Goal: Transaction & Acquisition: Purchase product/service

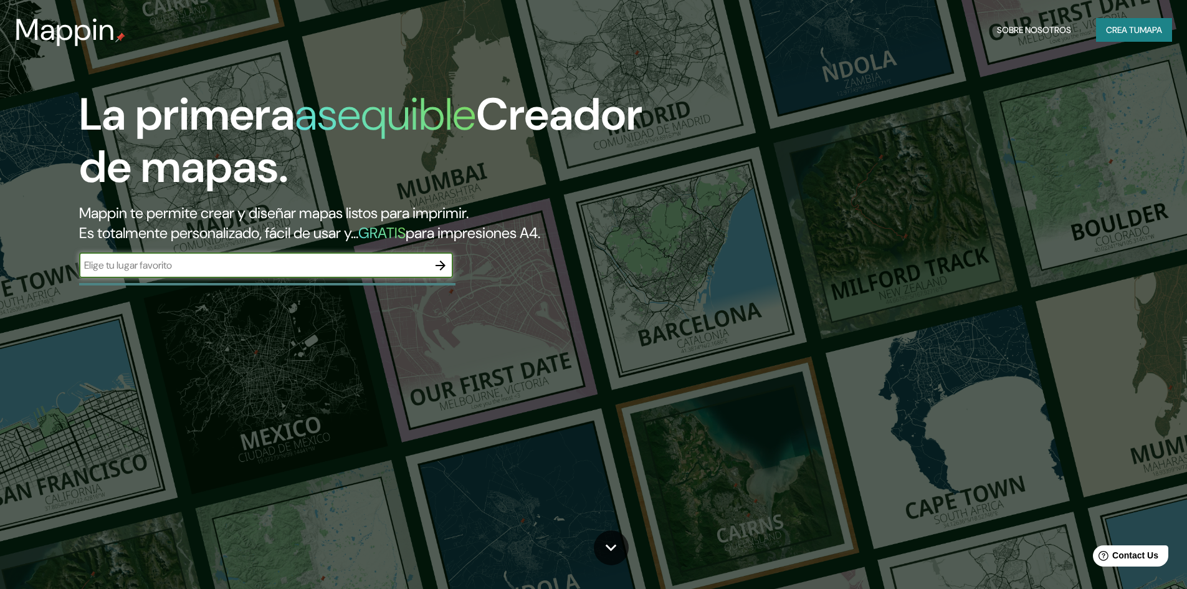
click at [1110, 27] on font "Crea tu" at bounding box center [1123, 29] width 34 height 11
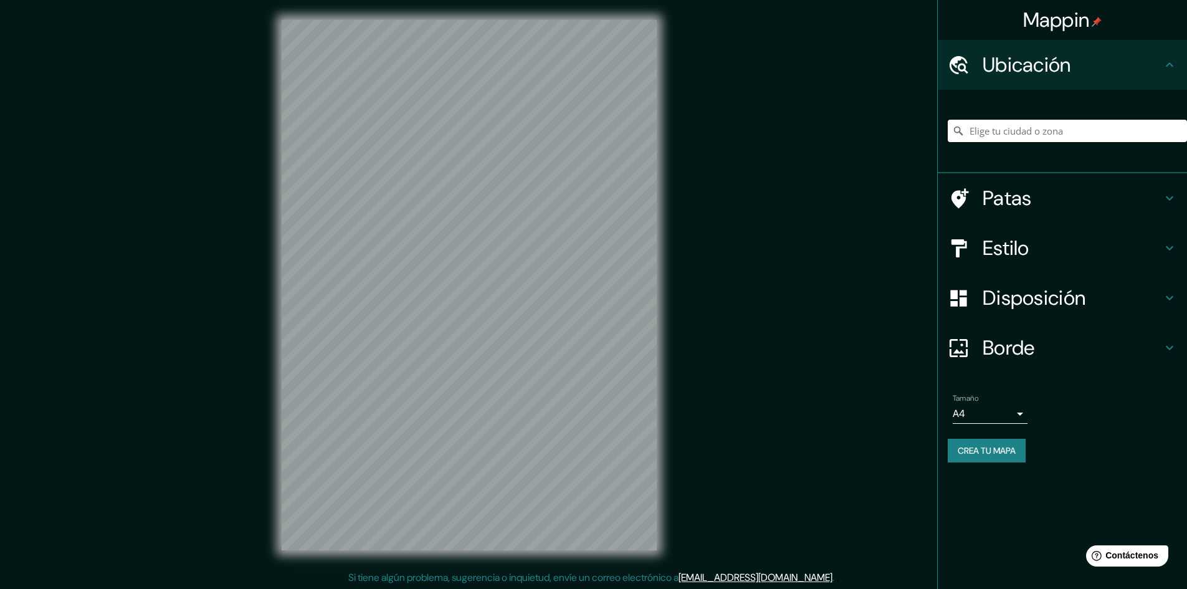
click at [998, 132] on input "Elige tu ciudad o zona" at bounding box center [1067, 131] width 239 height 22
type input "Sullana, Departamento de Piura, Perú"
click at [1059, 310] on font "Disposición" at bounding box center [1034, 298] width 103 height 26
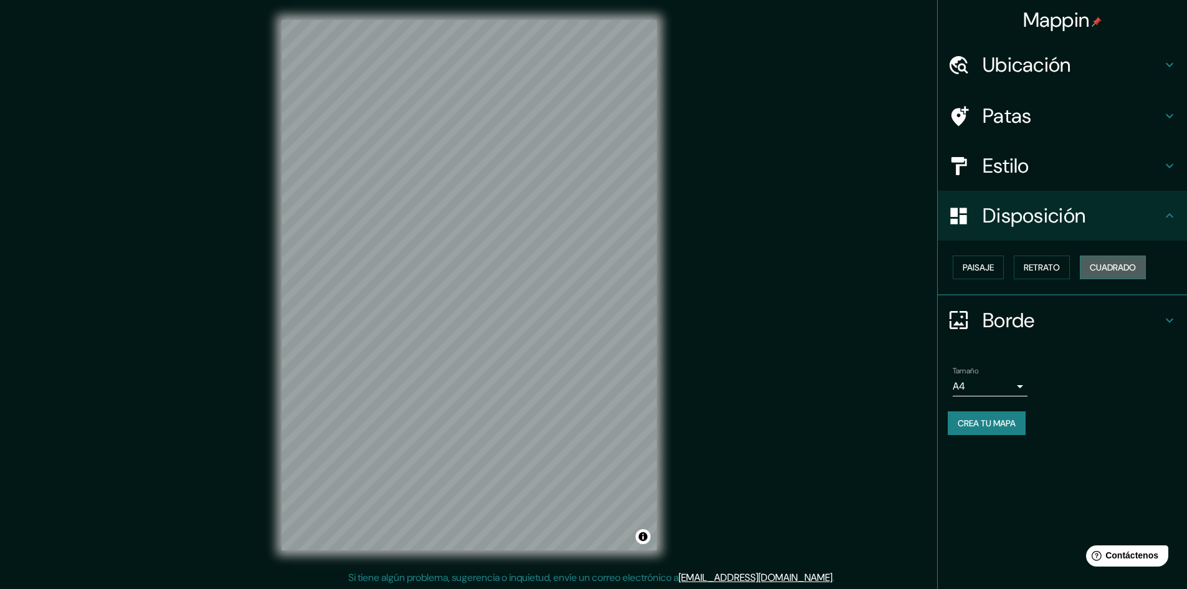
click at [1110, 265] on font "Cuadrado" at bounding box center [1113, 267] width 46 height 11
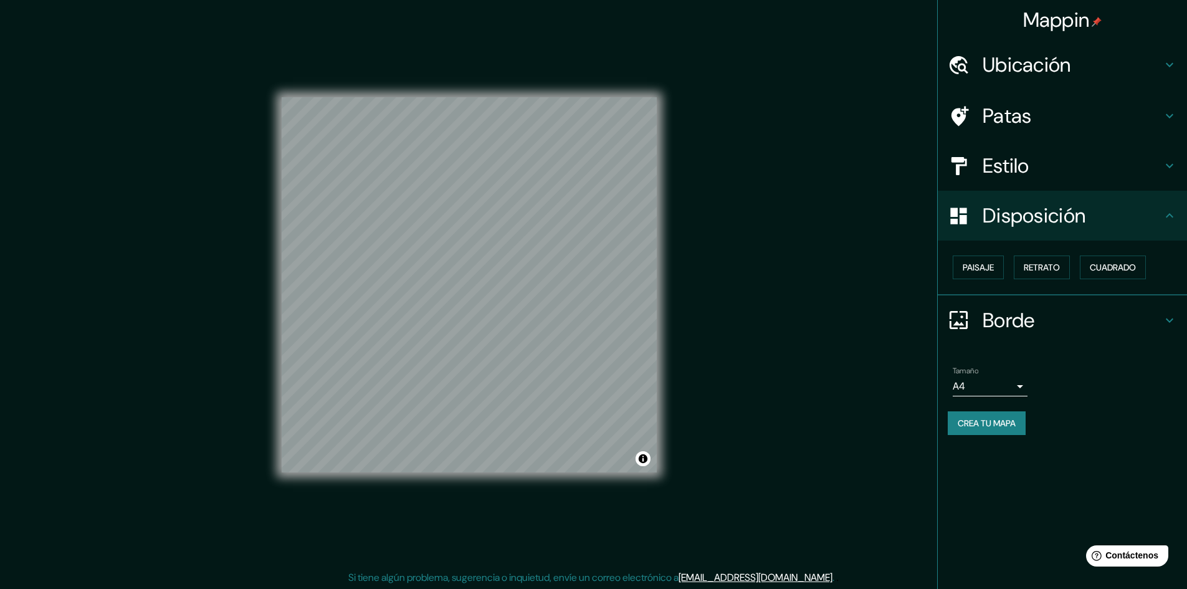
click at [1060, 218] on font "Disposición" at bounding box center [1034, 216] width 103 height 26
click at [1041, 269] on font "Retrato" at bounding box center [1042, 267] width 36 height 11
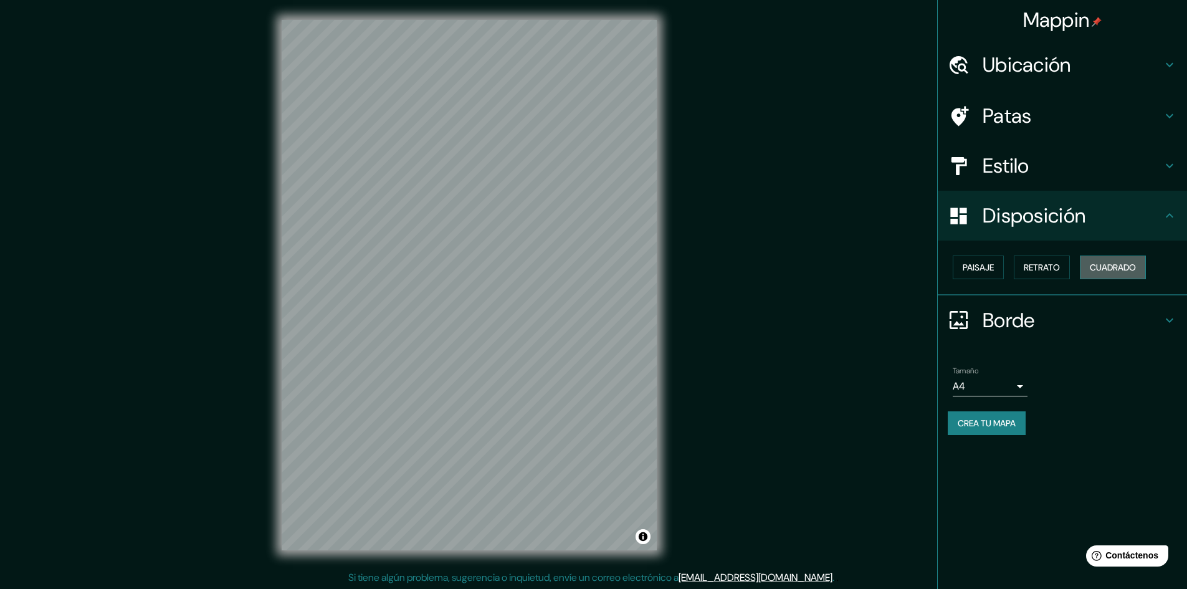
click at [1105, 257] on button "Cuadrado" at bounding box center [1113, 268] width 66 height 24
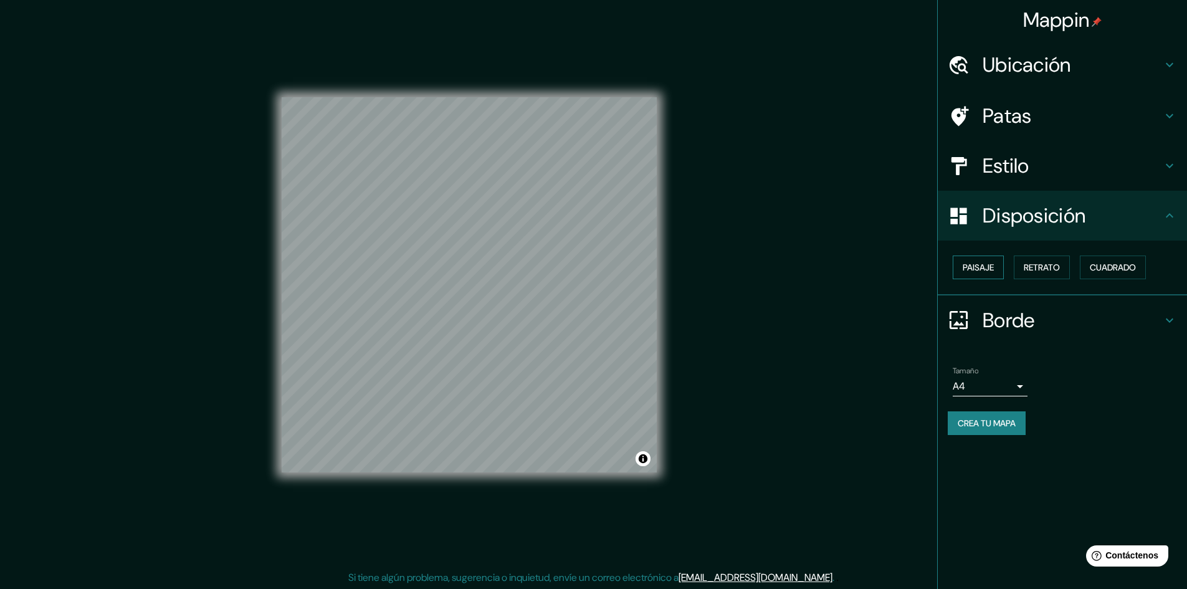
click at [1000, 262] on button "Paisaje" at bounding box center [978, 268] width 51 height 24
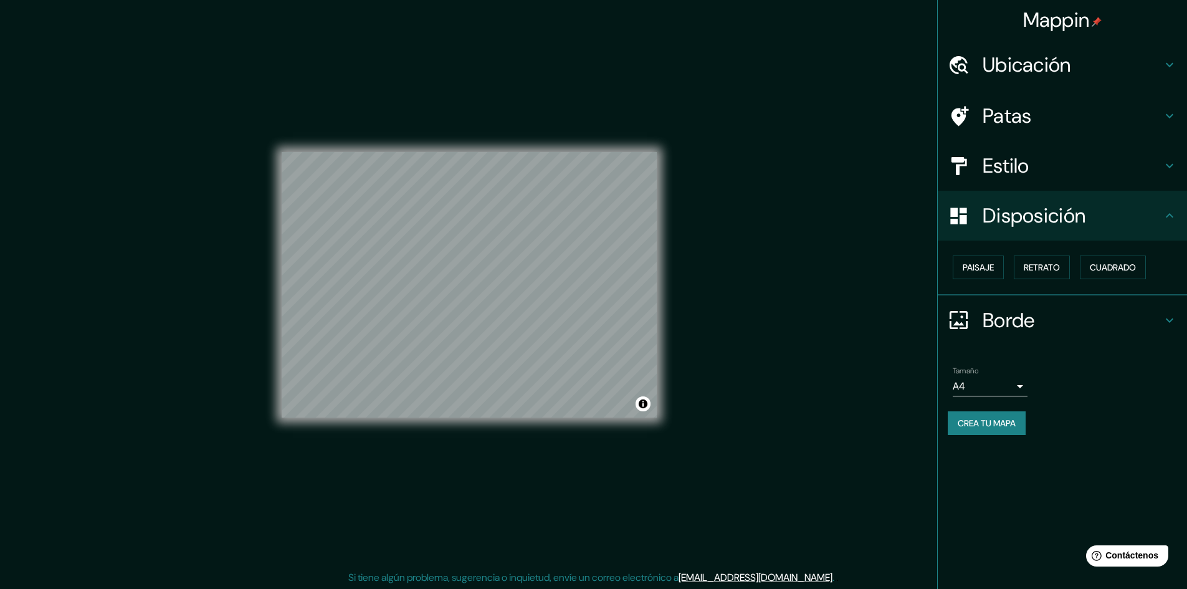
click at [998, 379] on body "Mappin Ubicación Sullana, Departamento de Piura, Perú Sullana Departamento de P…" at bounding box center [593, 294] width 1187 height 589
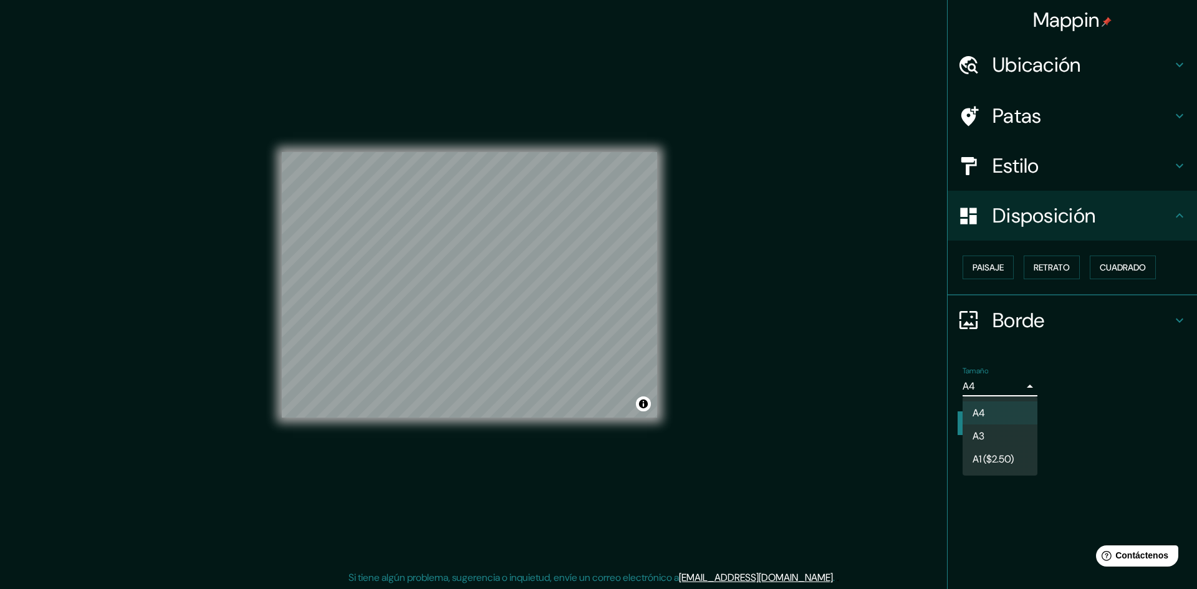
click at [1000, 433] on li "A3" at bounding box center [999, 435] width 75 height 23
type input "a4"
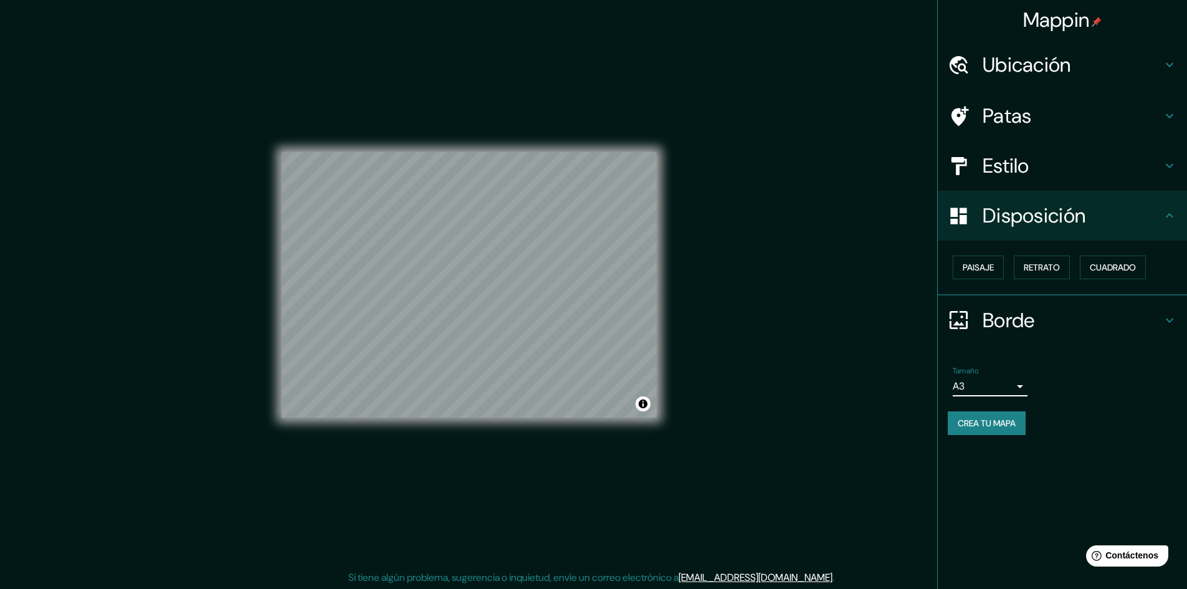
drag, startPoint x: 995, startPoint y: 431, endPoint x: 993, endPoint y: 418, distance: 13.2
click at [994, 431] on button "Crea tu mapa" at bounding box center [987, 423] width 78 height 24
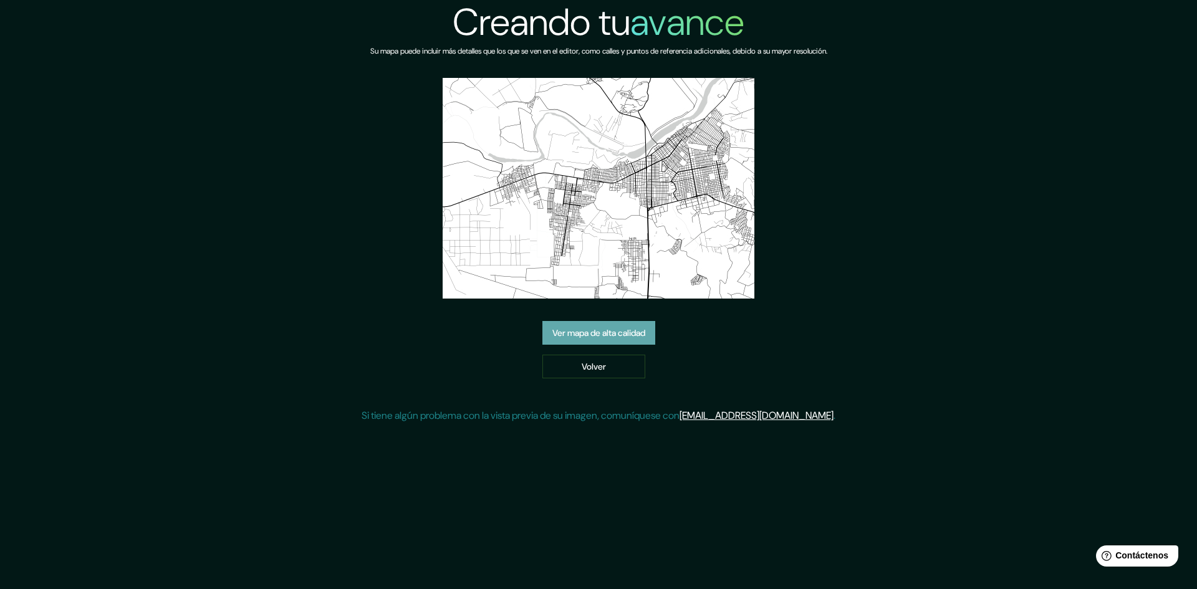
click at [575, 337] on font "Ver mapa de alta calidad" at bounding box center [598, 332] width 93 height 11
